Goal: Information Seeking & Learning: Learn about a topic

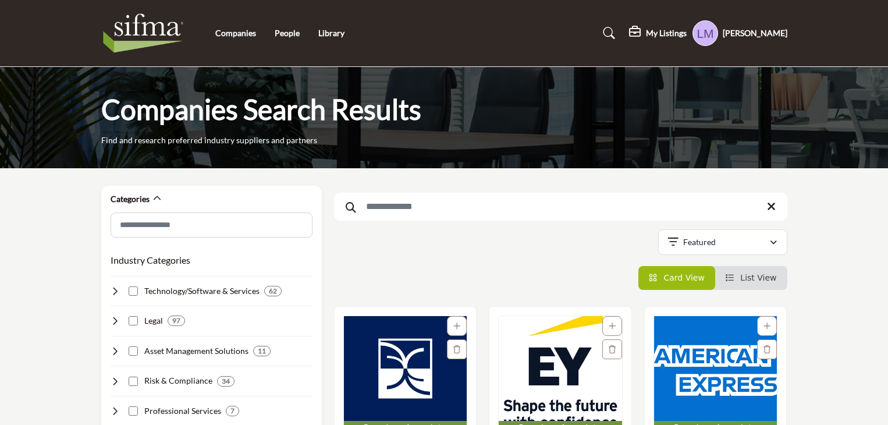
click at [458, 204] on input "Search Keyword" at bounding box center [560, 207] width 453 height 28
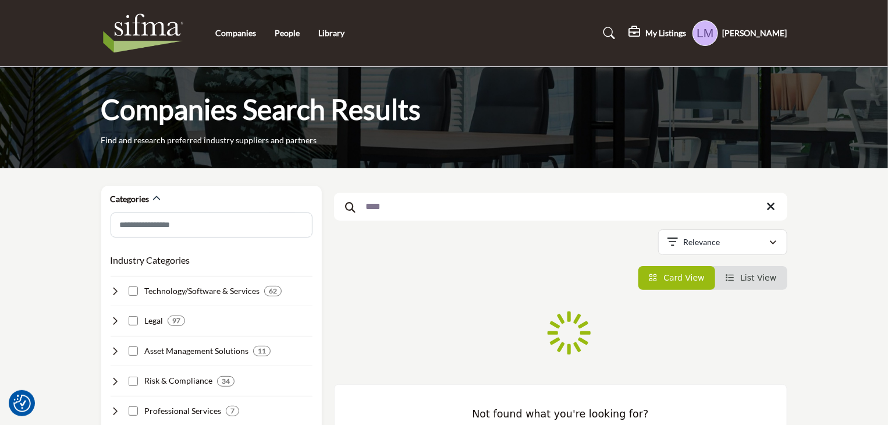
type input "****"
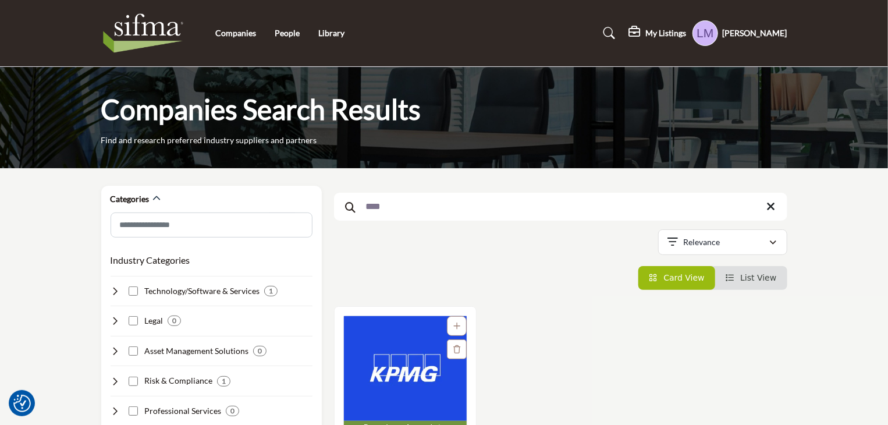
click at [381, 373] on img "Open Listing in new tab" at bounding box center [405, 368] width 123 height 105
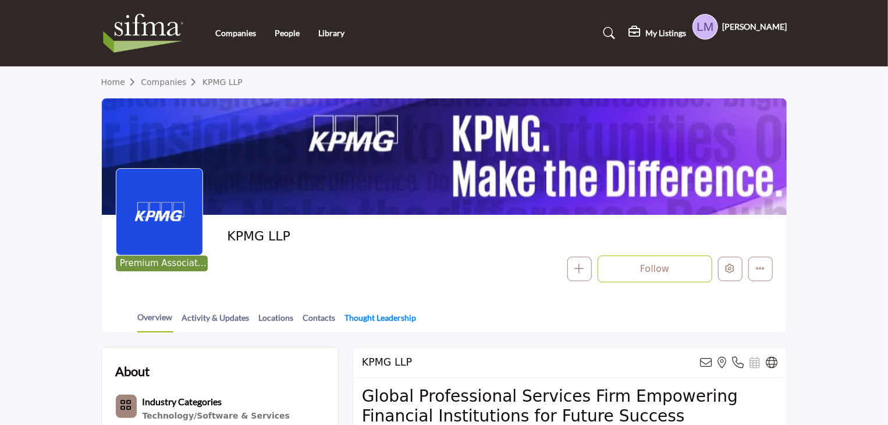
click at [398, 316] on link "Thought Leadership" at bounding box center [381, 321] width 73 height 20
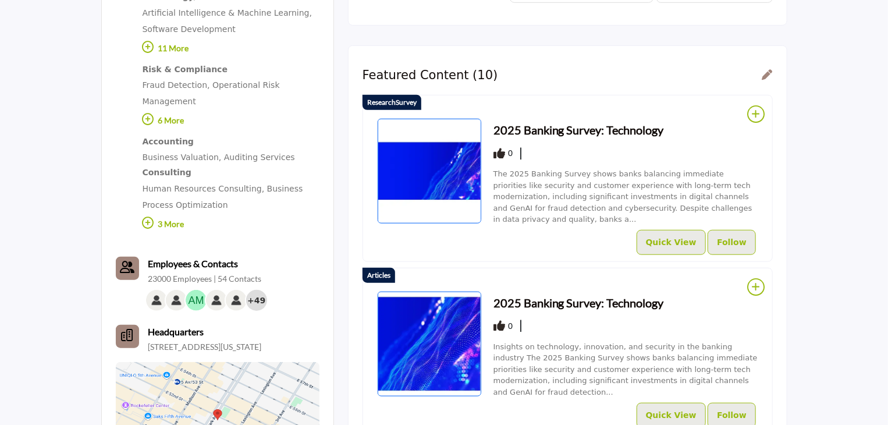
scroll to position [419, 0]
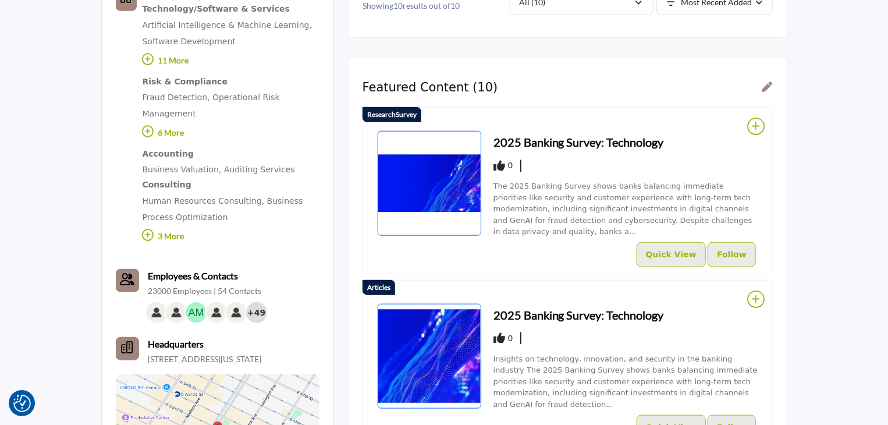
click at [570, 139] on h3 "2025 Banking Survey: Technology" at bounding box center [579, 141] width 171 height 17
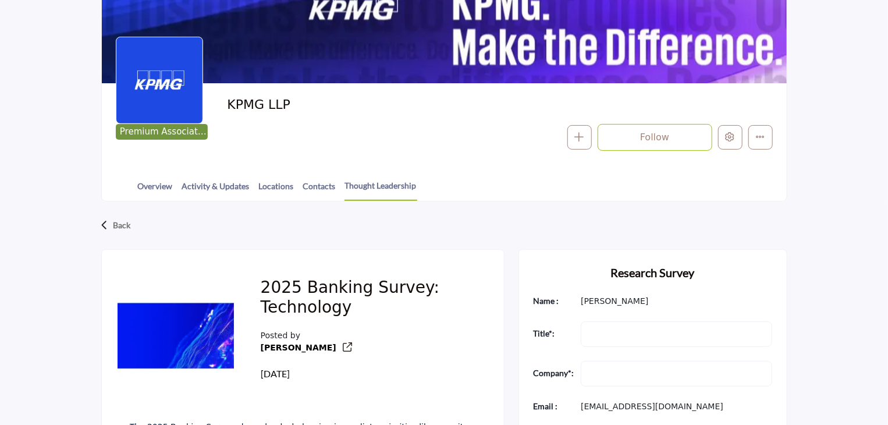
scroll to position [349, 0]
